Goal: Information Seeking & Learning: Learn about a topic

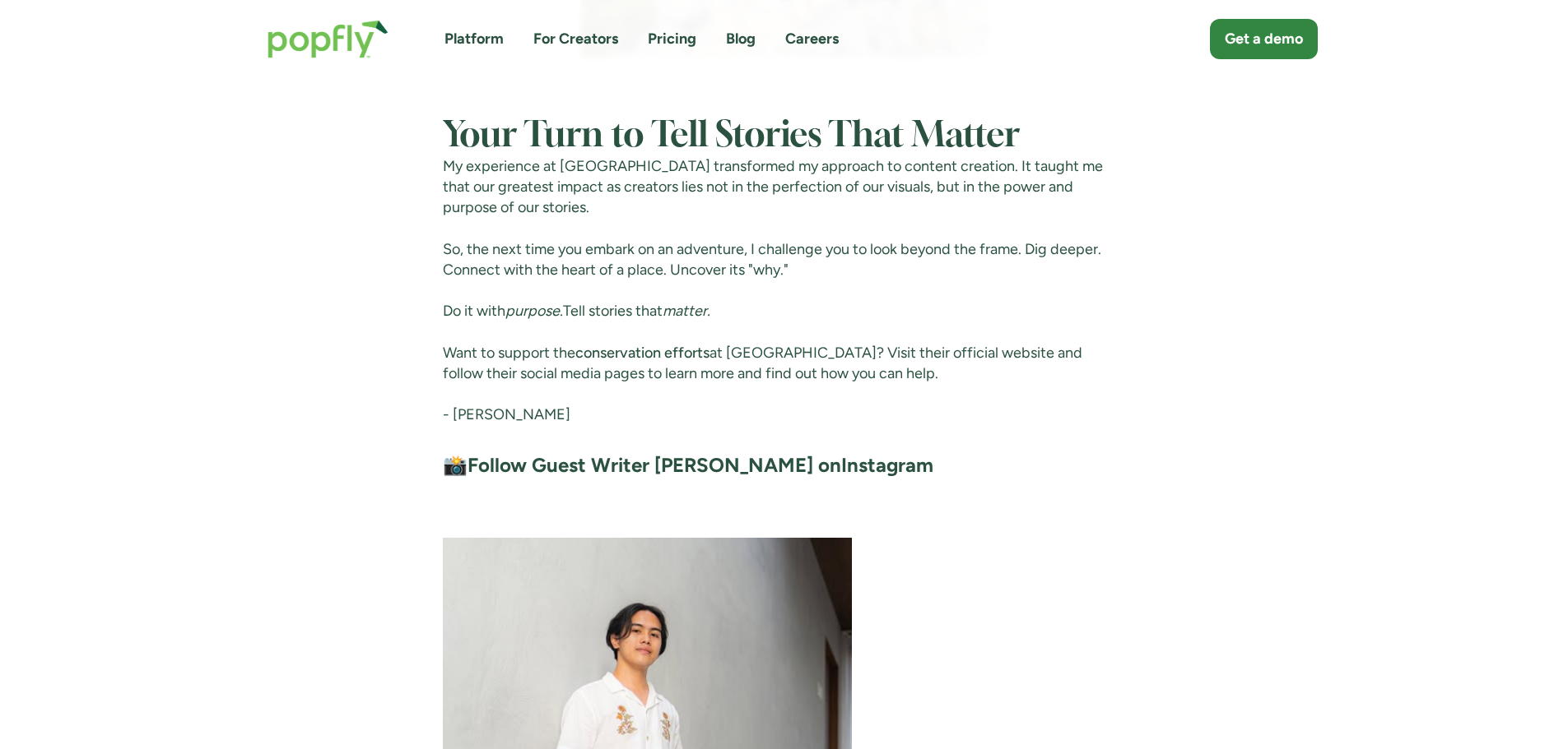
scroll to position [6252, 0]
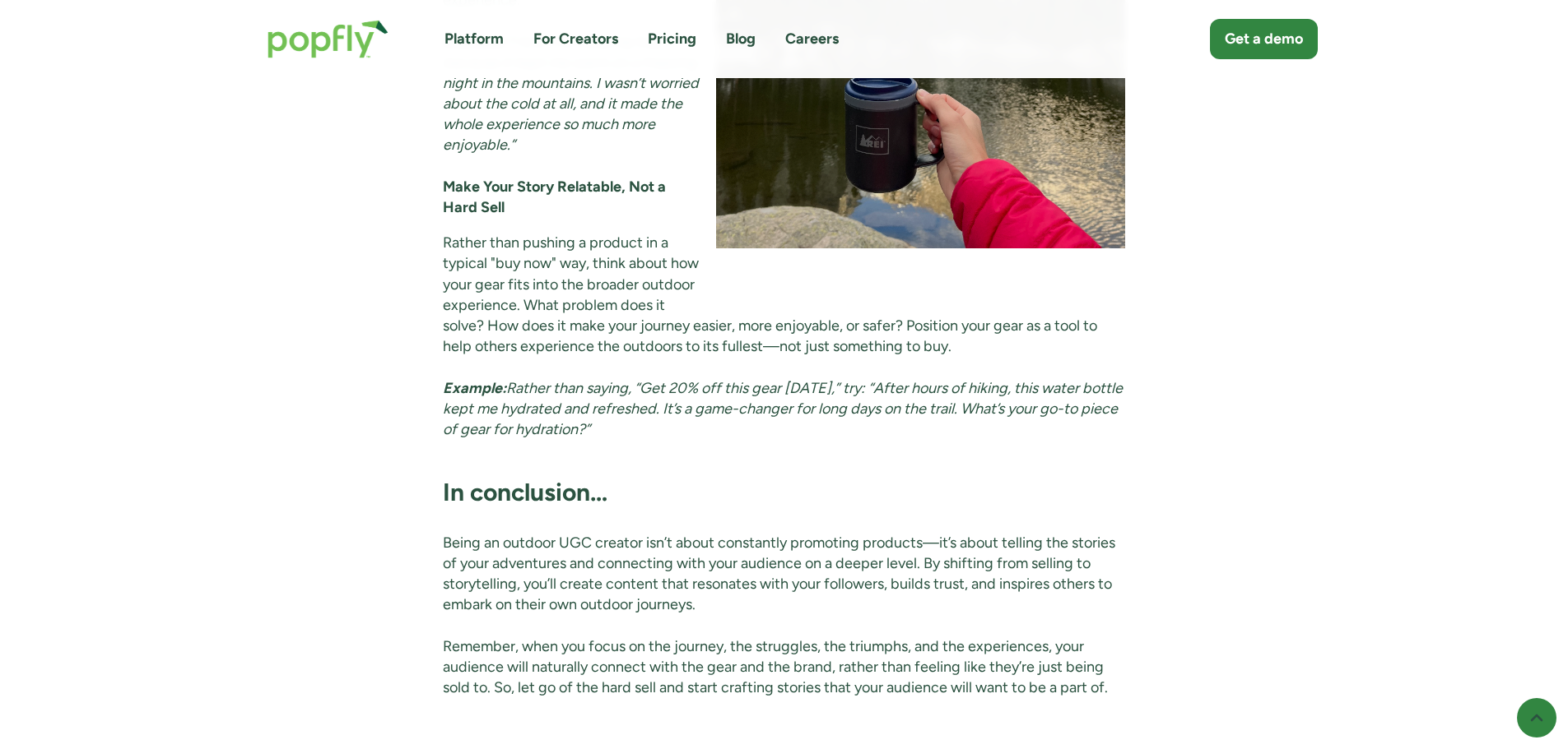
scroll to position [4195, 0]
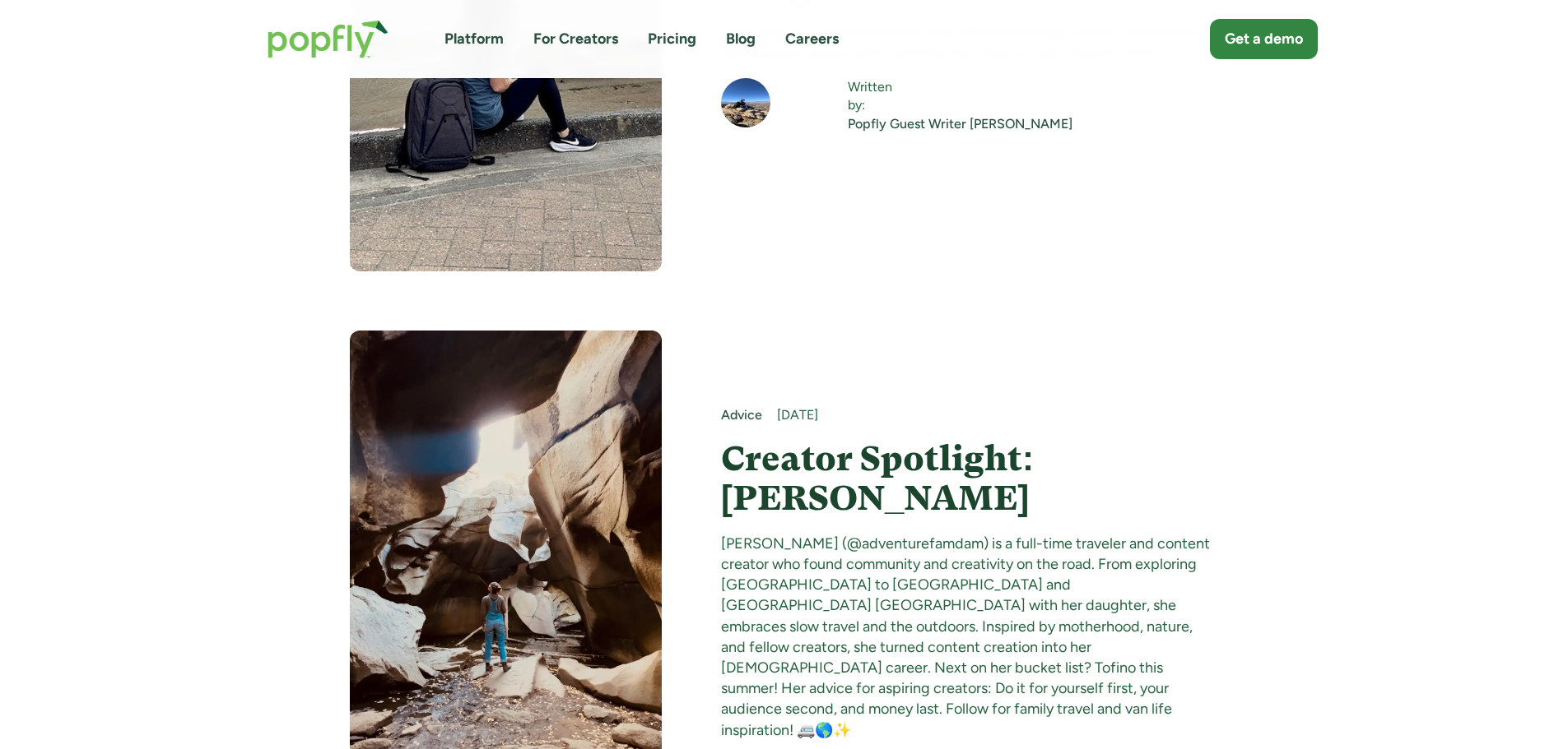
scroll to position [11023, 0]
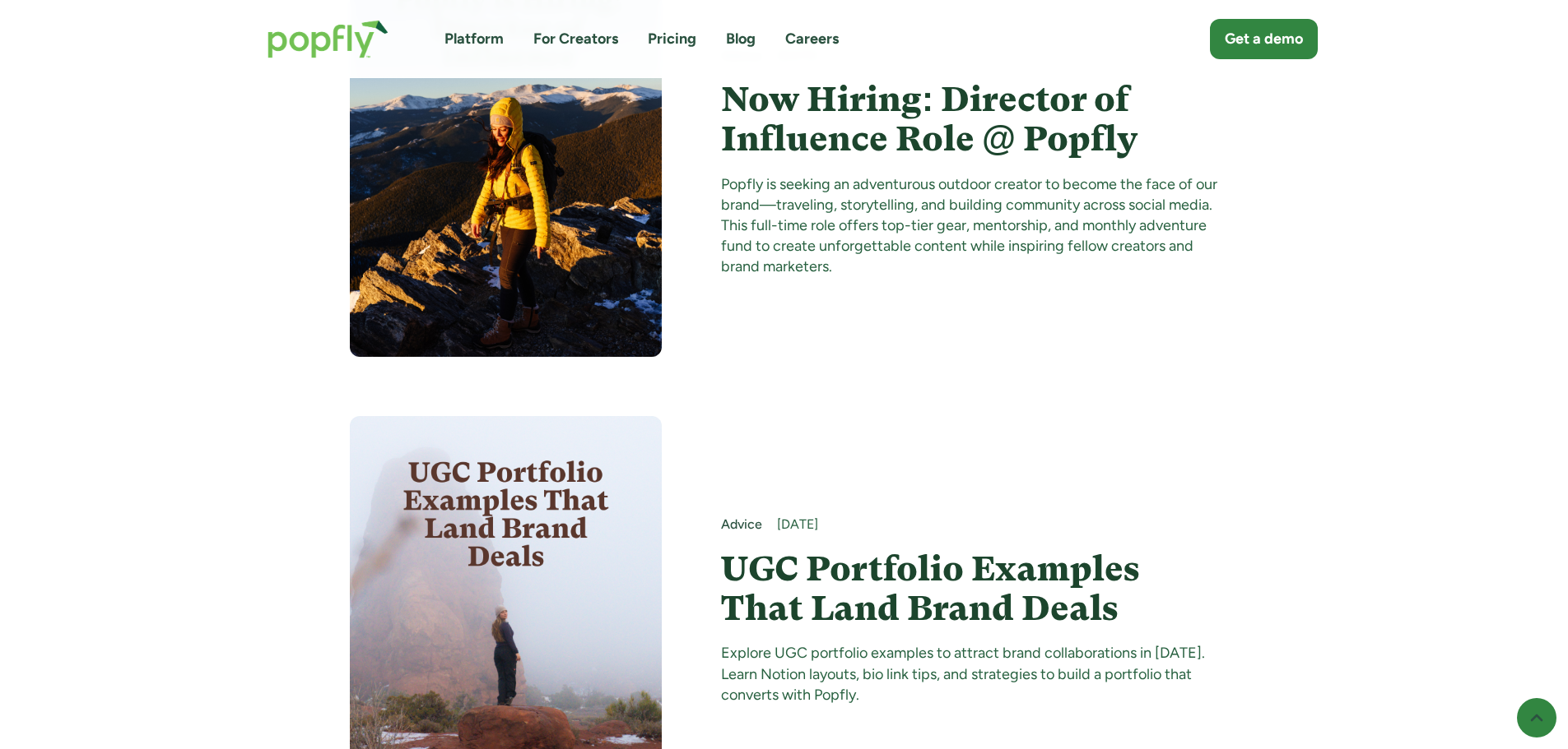
scroll to position [7075, 0]
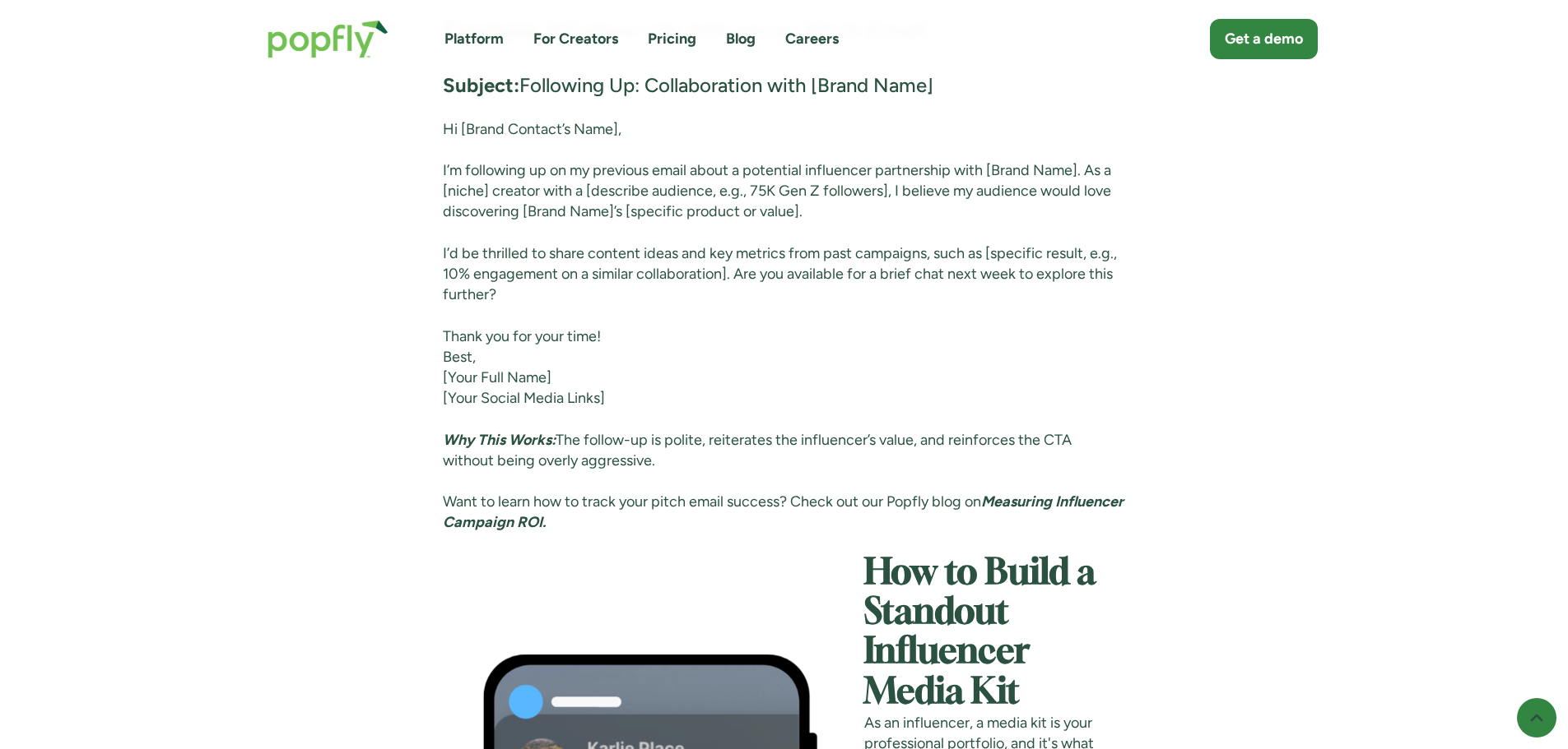
scroll to position [5923, 0]
